Goal: Task Accomplishment & Management: Use online tool/utility

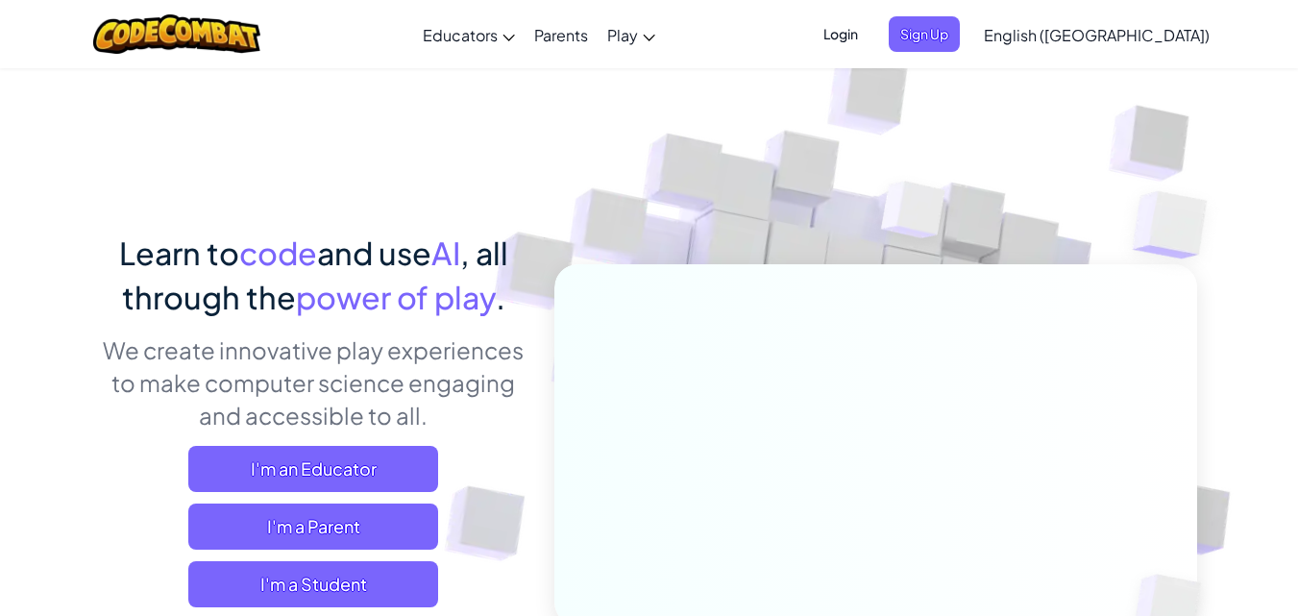
click at [188, 561] on button "I'm a Student" at bounding box center [313, 584] width 250 height 46
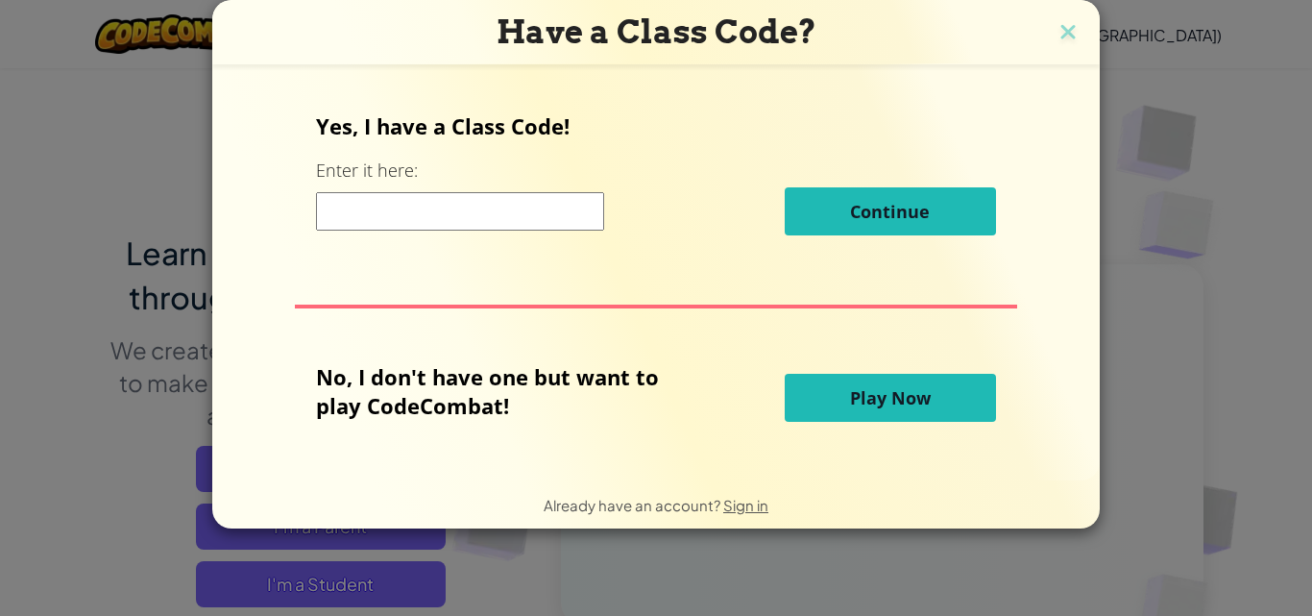
click at [785, 374] on button "Play Now" at bounding box center [890, 398] width 211 height 48
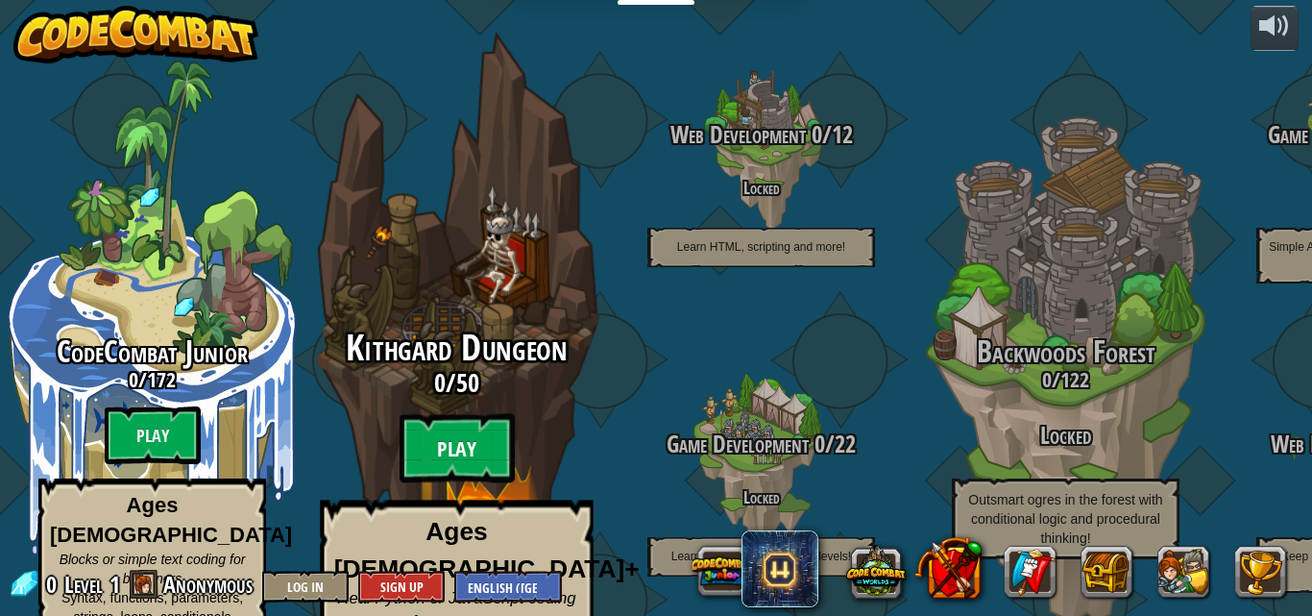
drag, startPoint x: 457, startPoint y: 410, endPoint x: 454, endPoint y: 426, distance: 16.6
click at [454, 426] on btn "Play" at bounding box center [457, 448] width 115 height 69
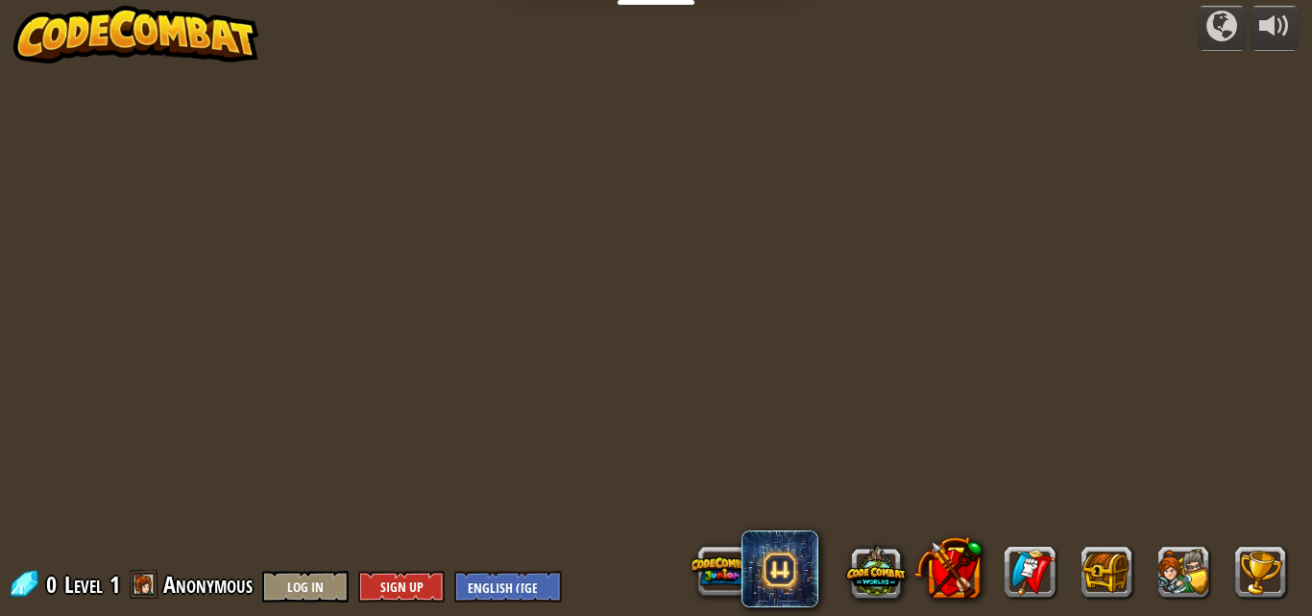
click at [454, 435] on div "powered by 0 Level 1 Anonymous Log In Sign Up English ([GEOGRAPHIC_DATA]) Engli…" at bounding box center [656, 308] width 1312 height 616
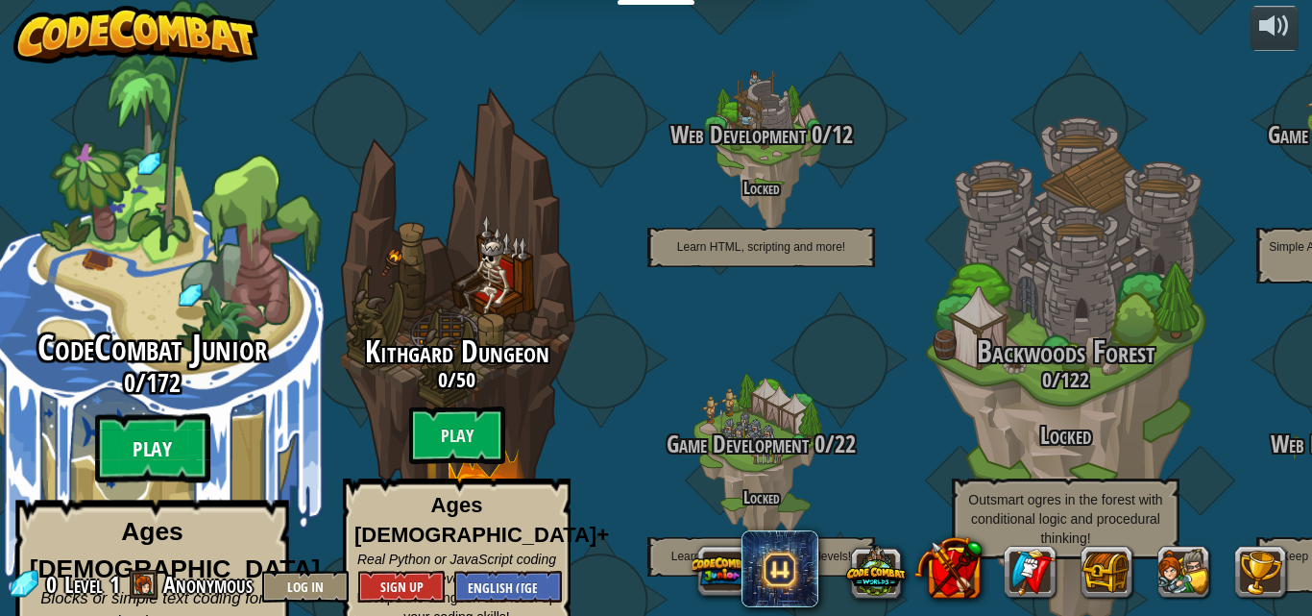
click at [170, 414] on btn "Play" at bounding box center [152, 448] width 115 height 69
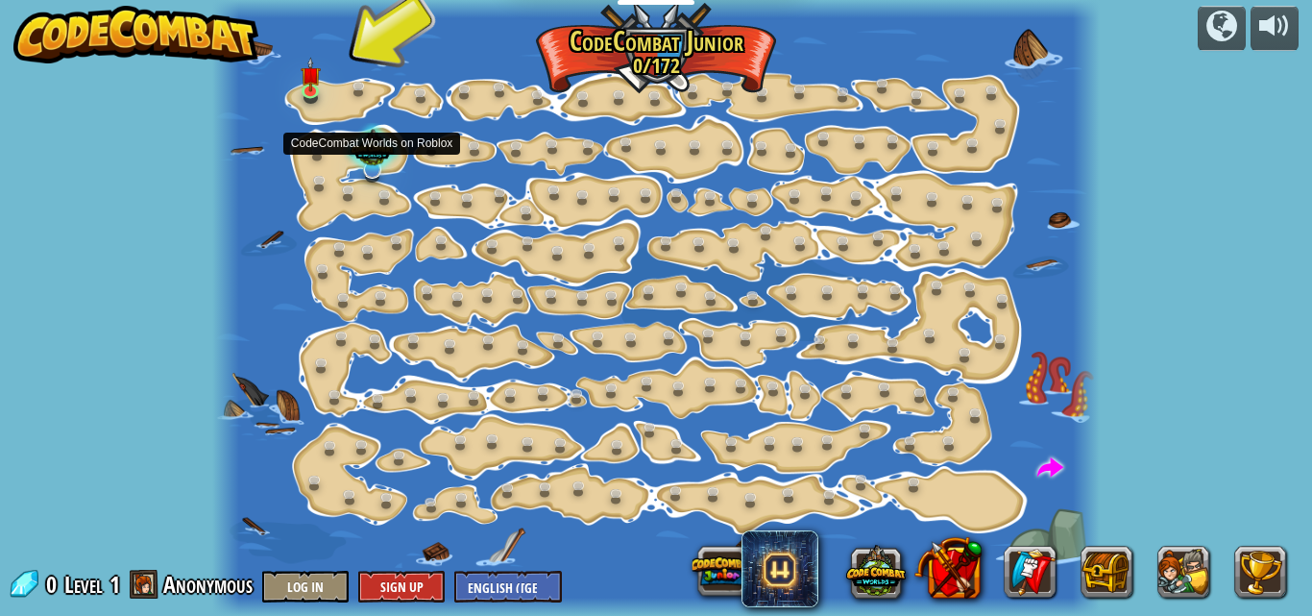
click at [373, 158] on div at bounding box center [372, 150] width 57 height 54
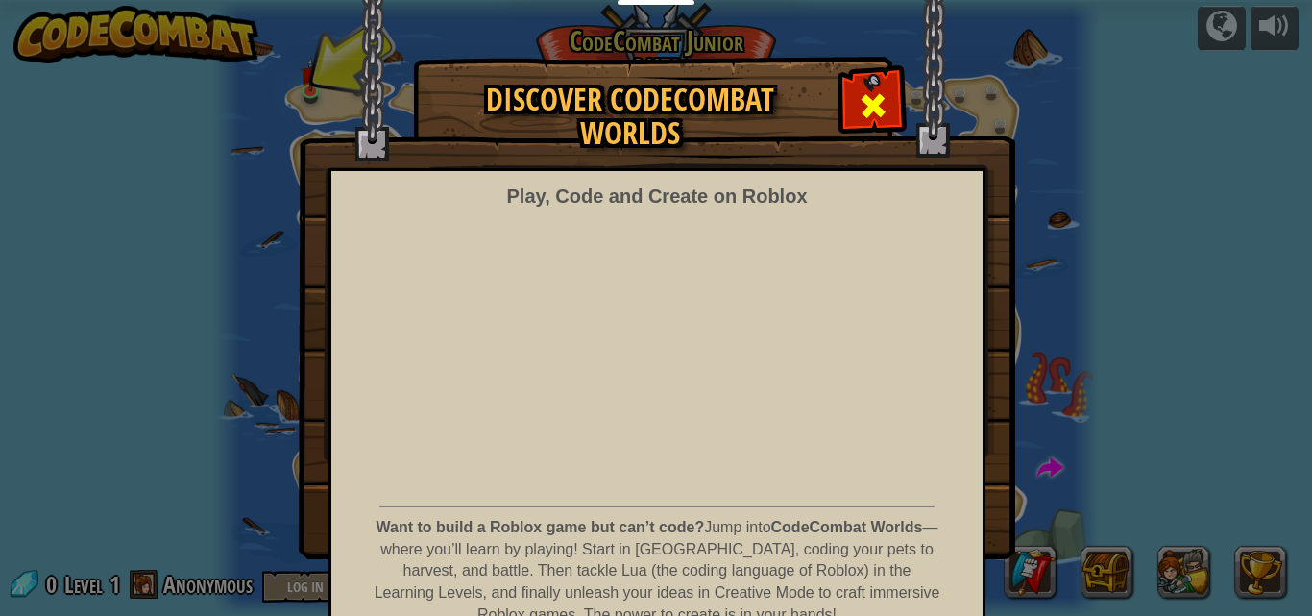
click at [882, 10] on img at bounding box center [657, 279] width 717 height 559
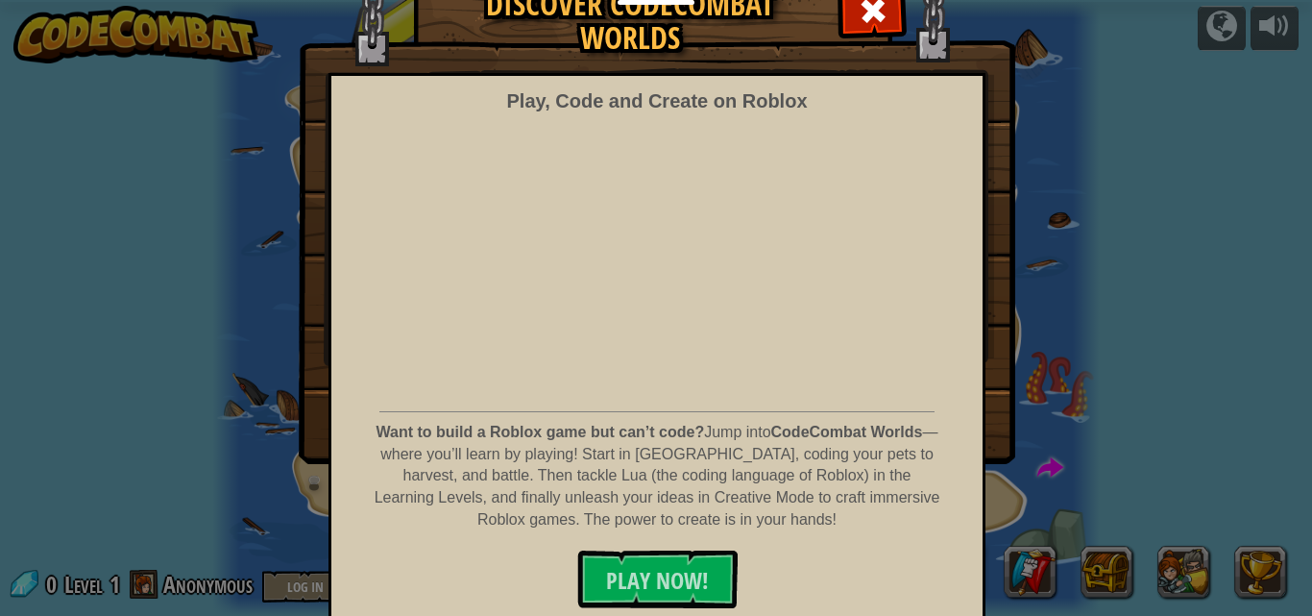
click at [860, 69] on img at bounding box center [657, 184] width 717 height 559
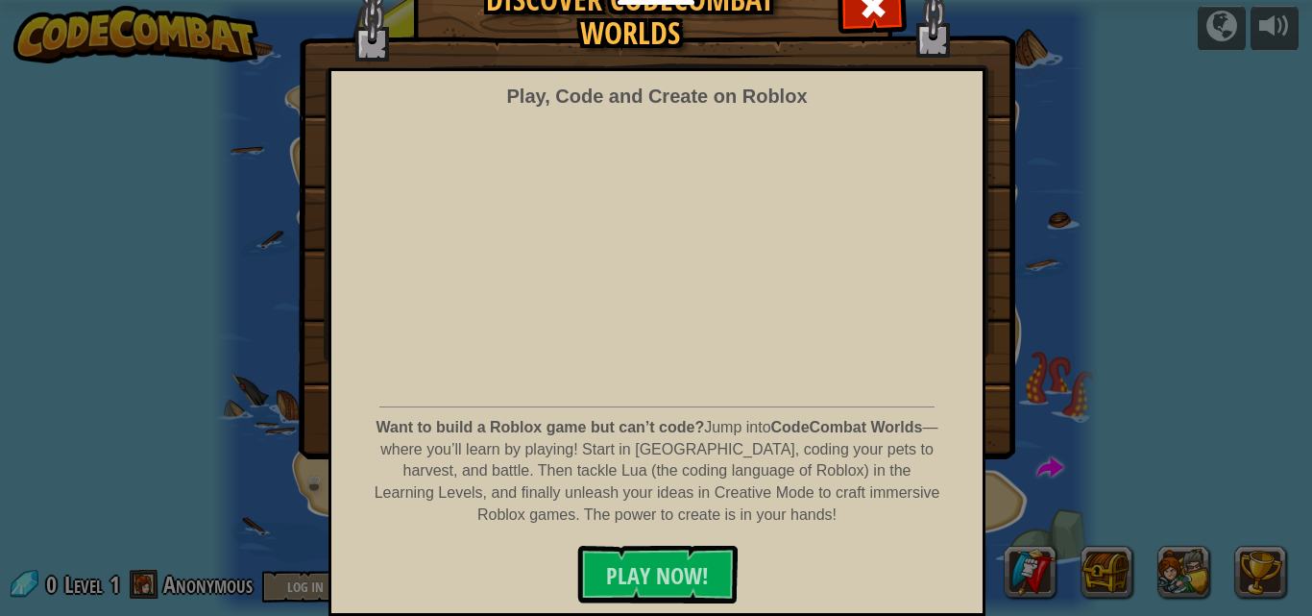
click at [863, 80] on div "Play, Code and Create on Roblox Want to build a Roblox game but can’t code? Jum…" at bounding box center [656, 341] width 657 height 547
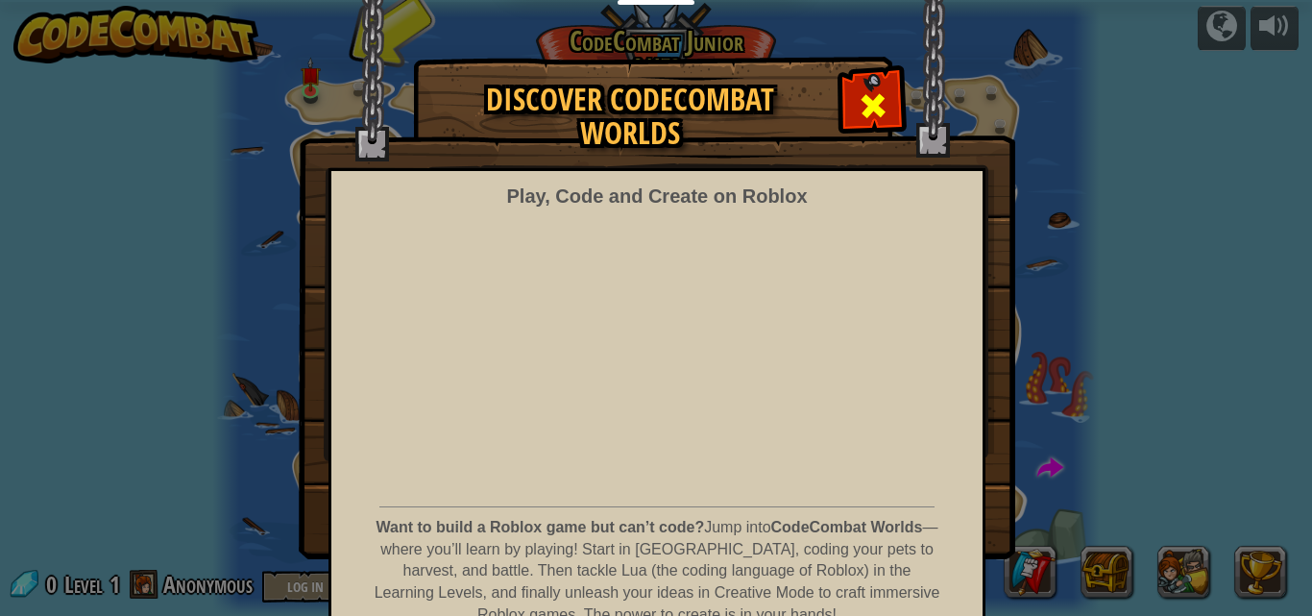
click at [865, 21] on img at bounding box center [657, 279] width 717 height 559
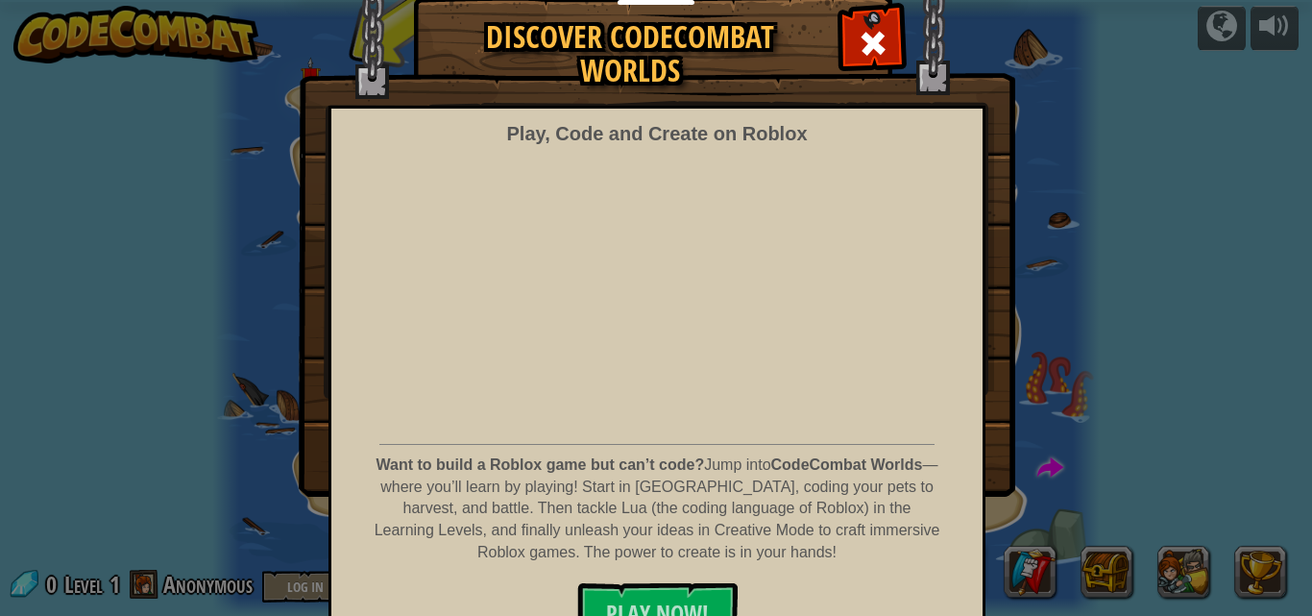
scroll to position [96, 0]
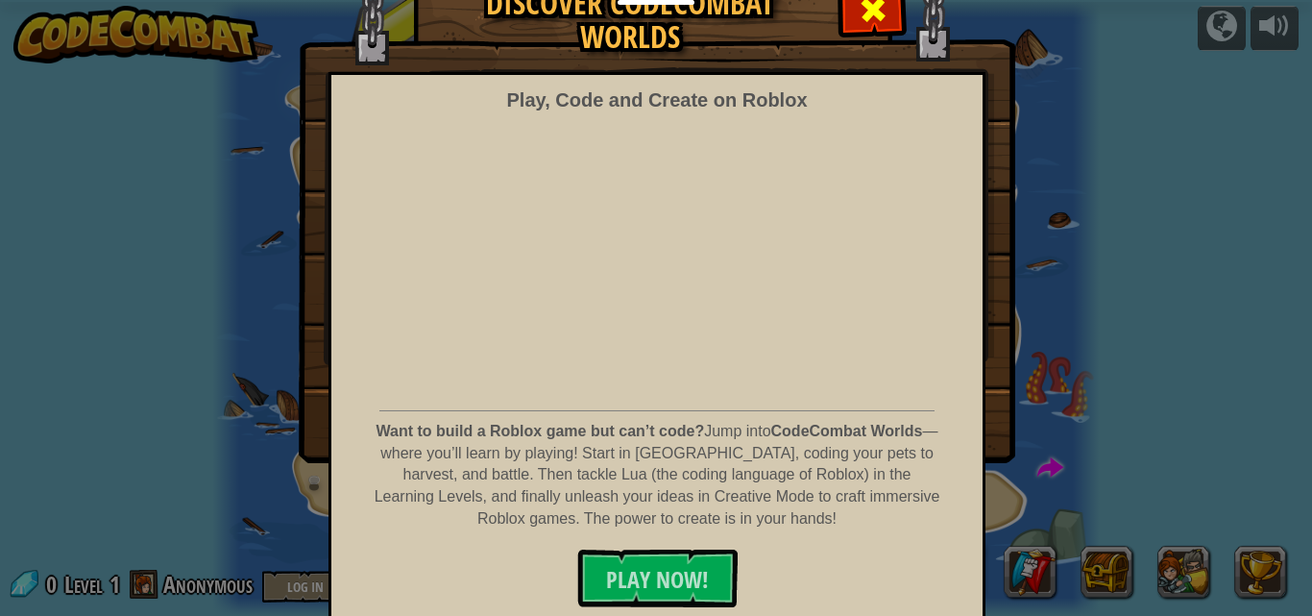
click at [863, 18] on span at bounding box center [873, 9] width 31 height 31
